Goal: Information Seeking & Learning: Find specific fact

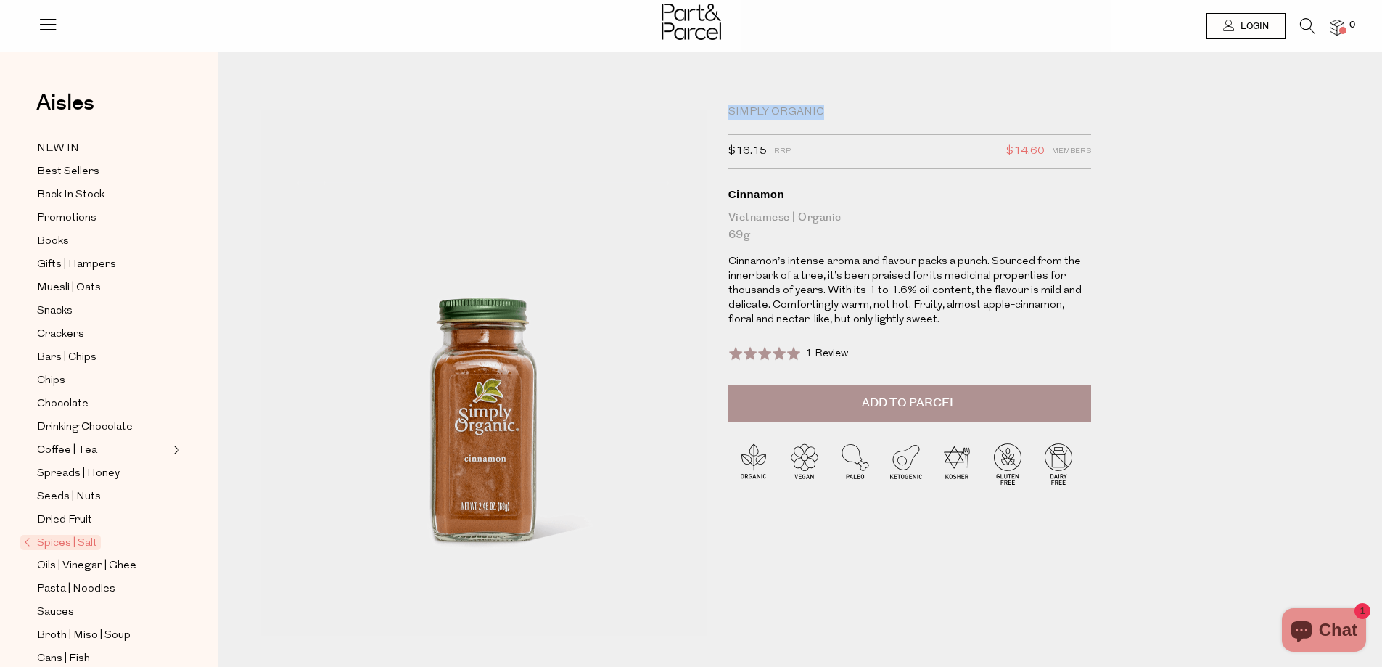
drag, startPoint x: 824, startPoint y: 112, endPoint x: 717, endPoint y: 117, distance: 106.7
click at [717, 117] on div "Simply Organic $16.15 RRP $14.60 Members Available: In Stock Cinnamon Vietnames…" at bounding box center [916, 365] width 399 height 520
copy div "Simply Organic"
click at [1306, 28] on icon at bounding box center [1307, 26] width 15 height 16
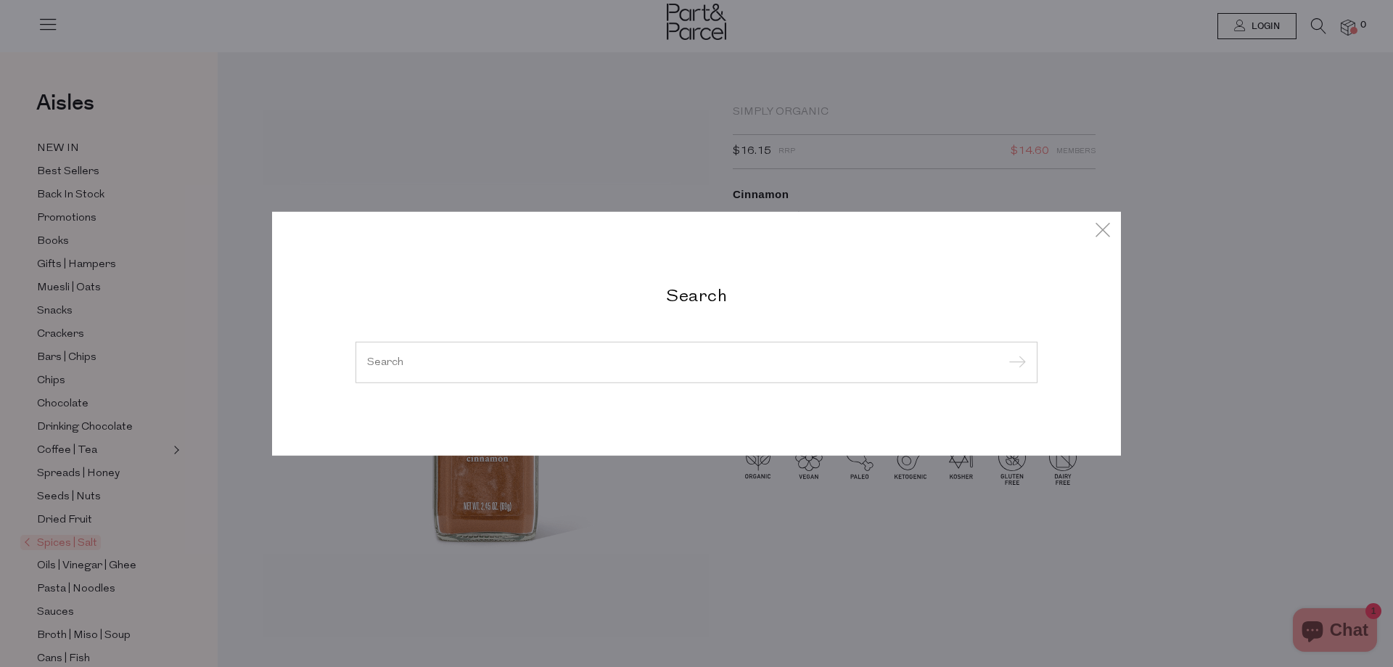
paste input "Simply Organic"
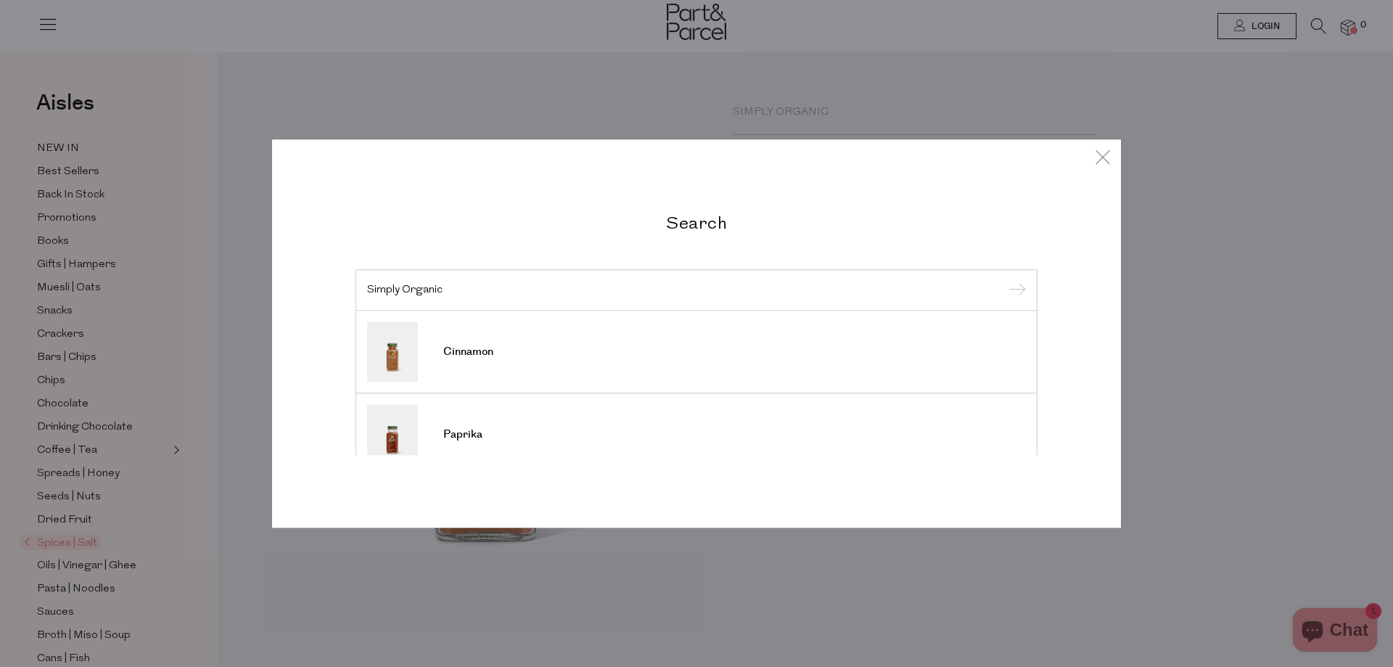
type input "Simply Organic"
click at [1004, 280] on input "submit" at bounding box center [1015, 291] width 22 height 22
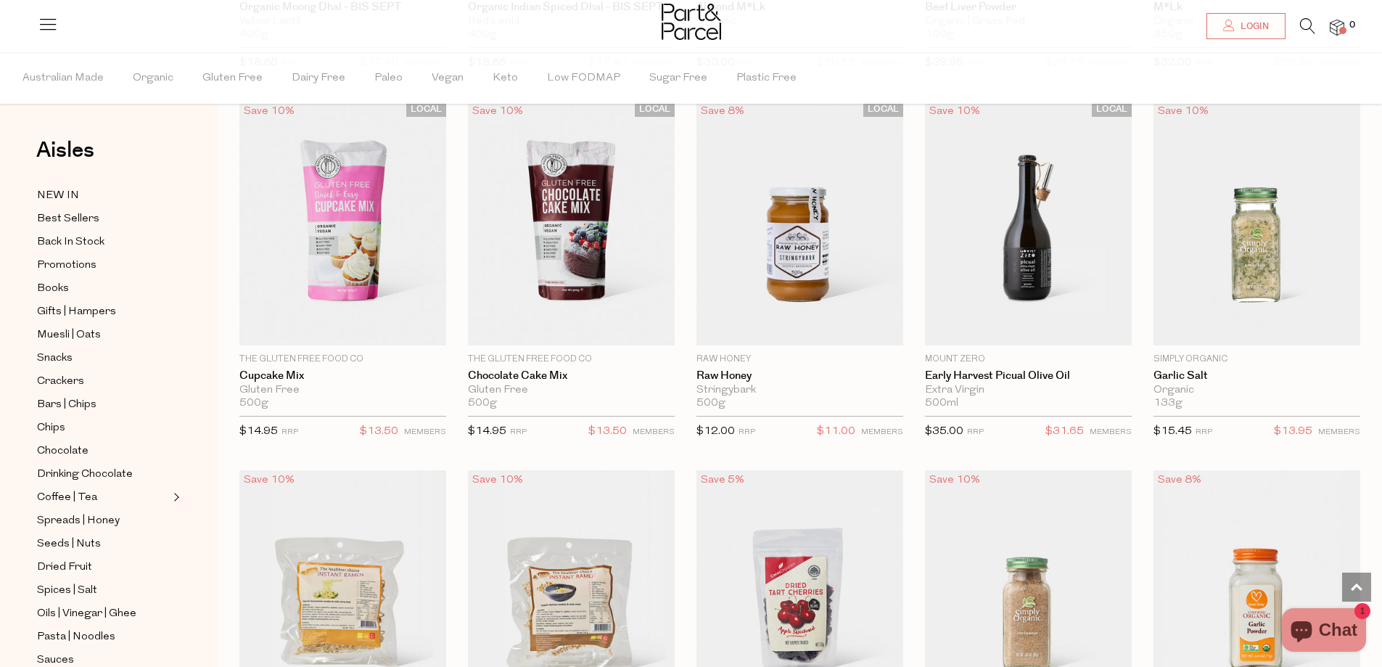
scroll to position [1015, 0]
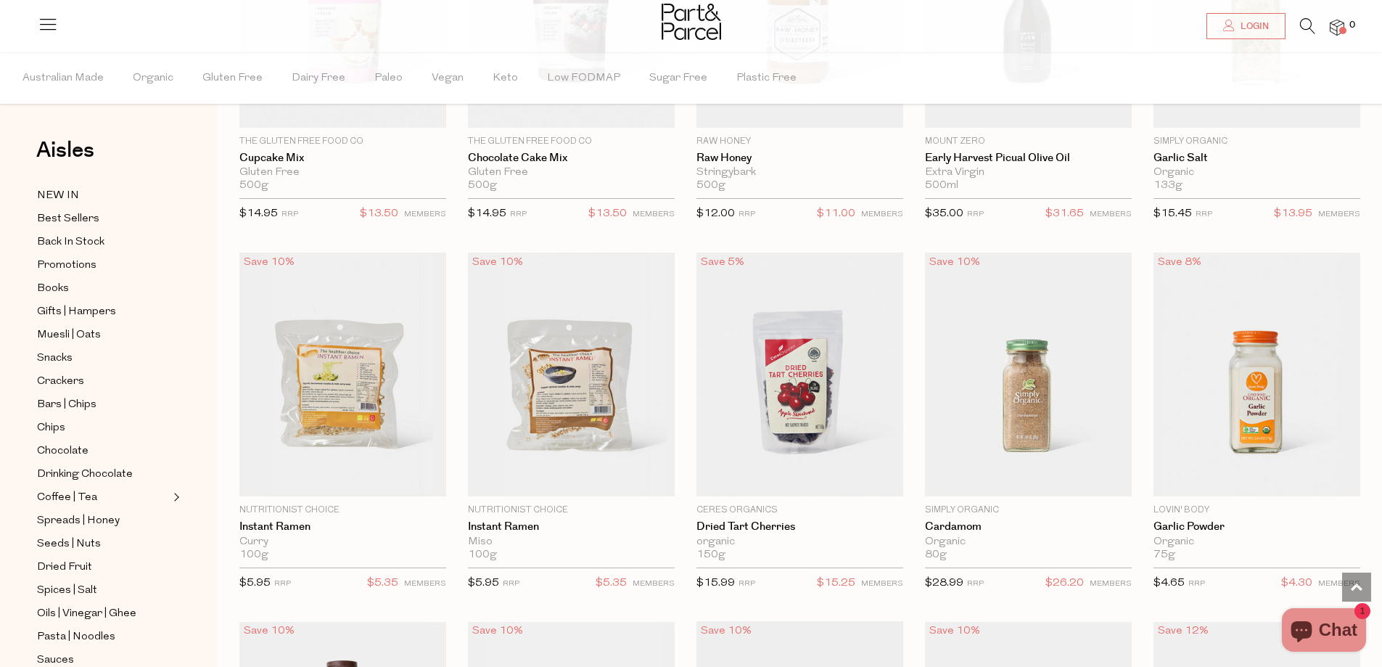
click at [1310, 24] on icon at bounding box center [1307, 26] width 15 height 16
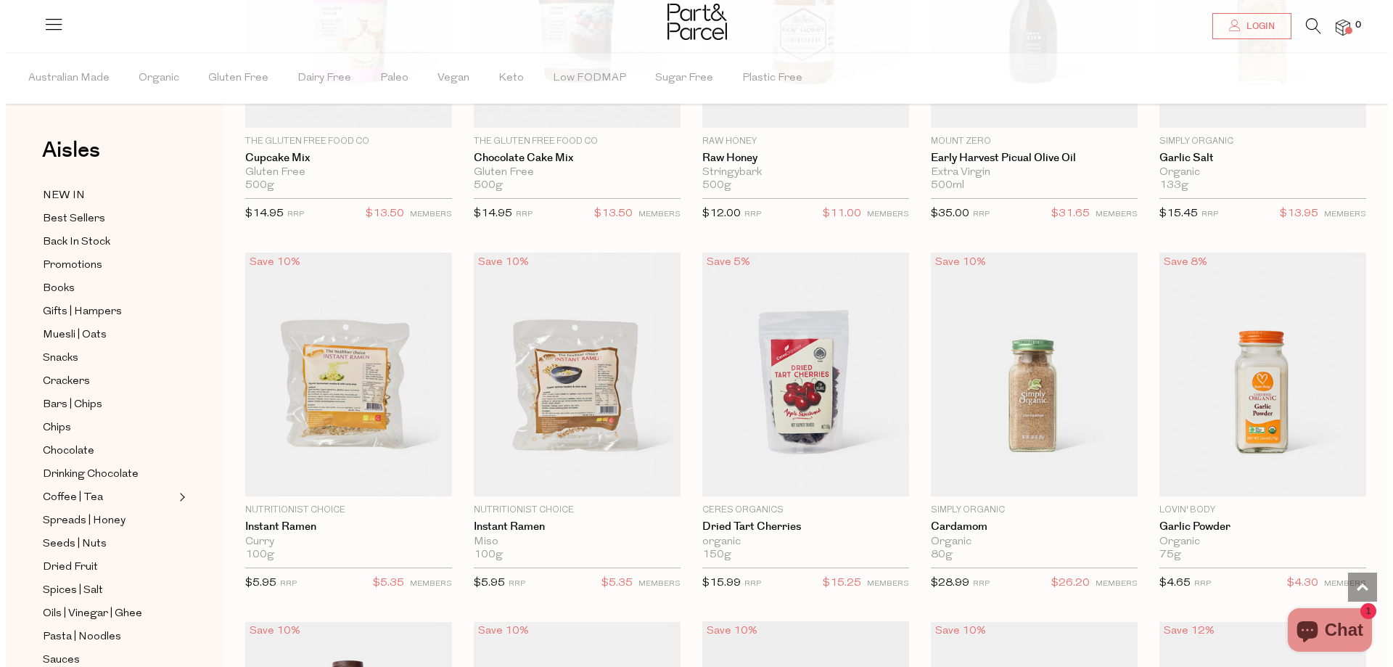
scroll to position [1021, 0]
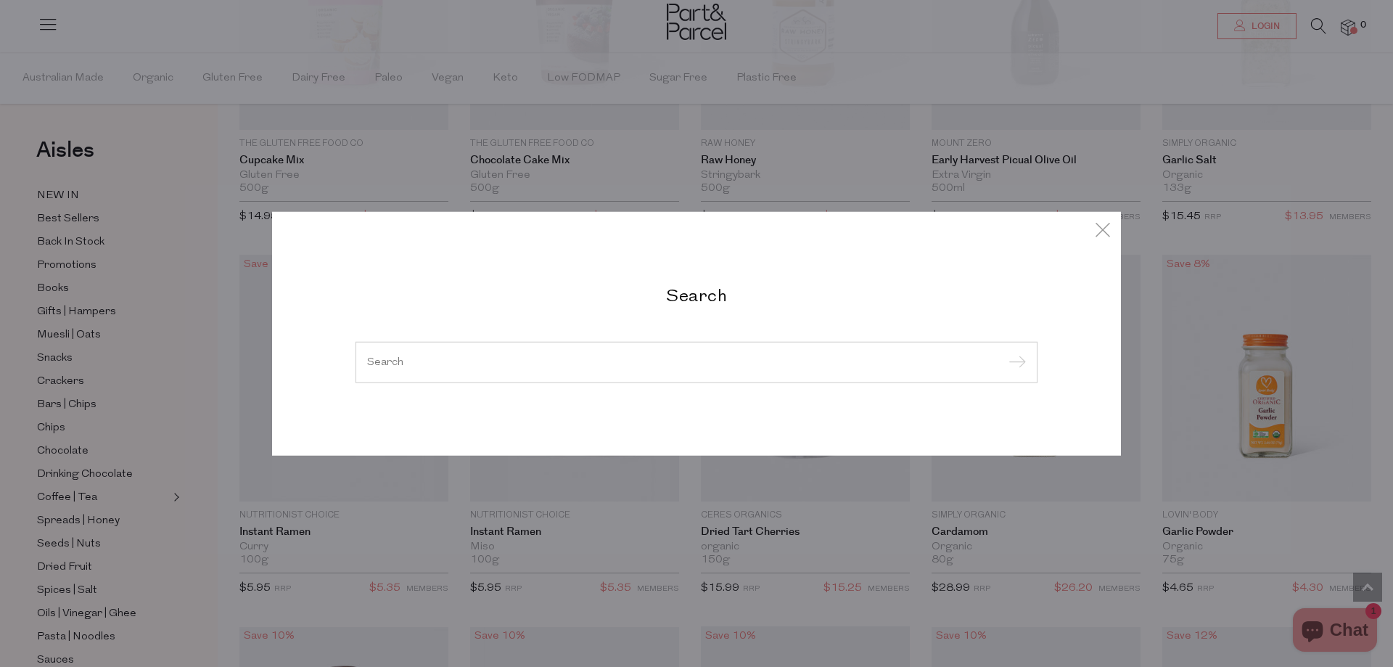
paste input "Simply Organic"
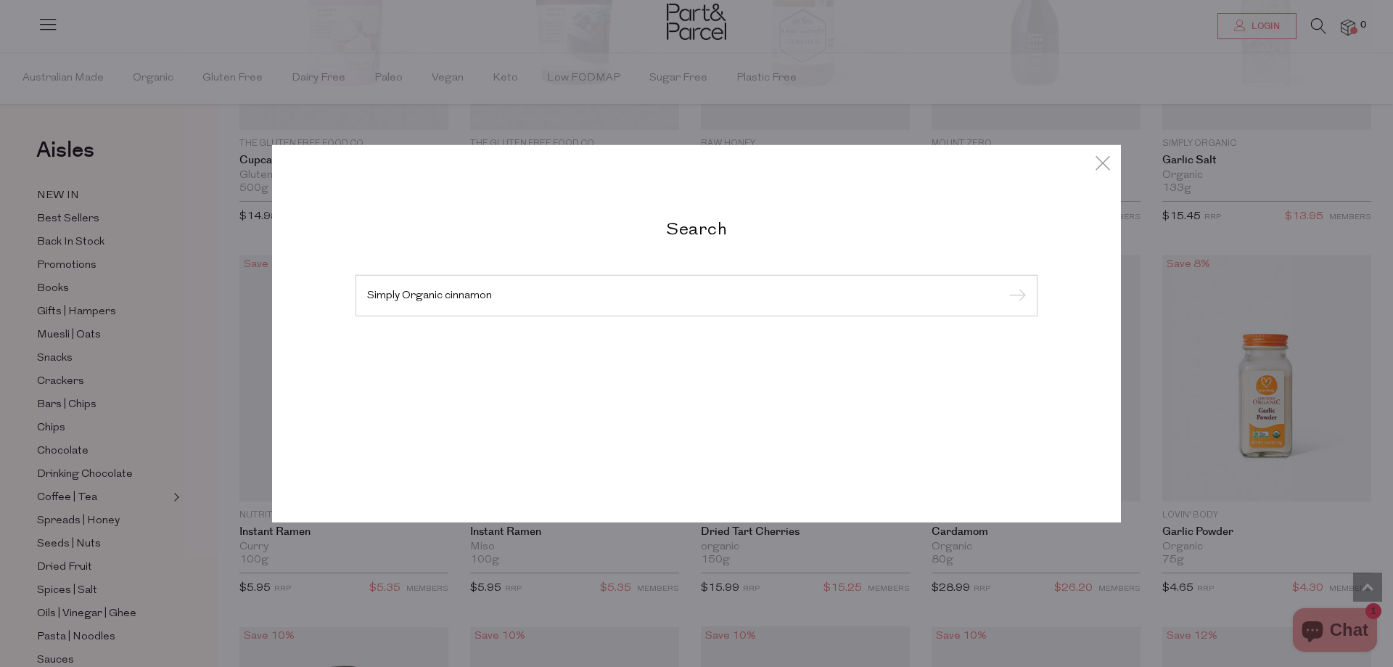
type input "Simply Organic cinnamon"
click at [1004, 285] on input "submit" at bounding box center [1015, 296] width 22 height 22
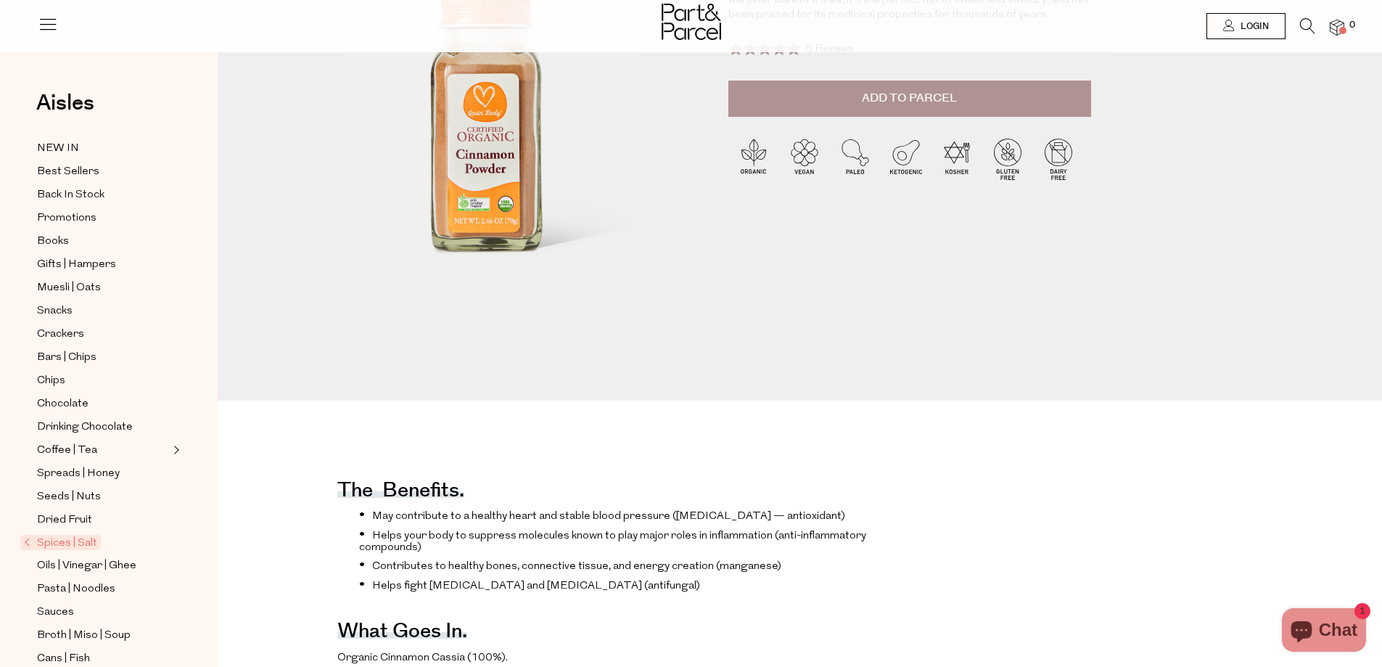
scroll to position [653, 0]
